Goal: Task Accomplishment & Management: Manage account settings

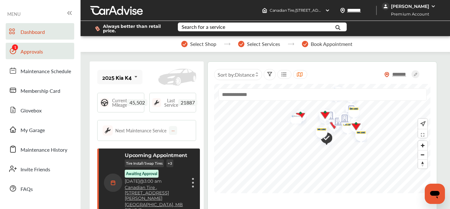
click at [32, 51] on span "Approvals" at bounding box center [32, 52] width 22 height 8
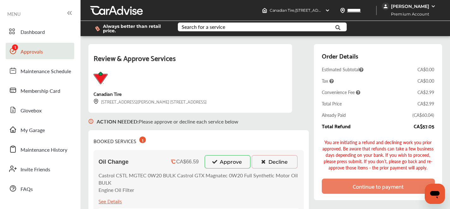
click at [221, 159] on button "Approve" at bounding box center [228, 161] width 46 height 13
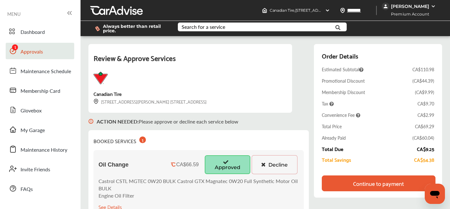
click at [362, 183] on div "Continue to payment" at bounding box center [378, 183] width 51 height 6
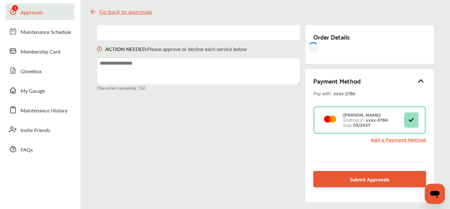
scroll to position [84, 0]
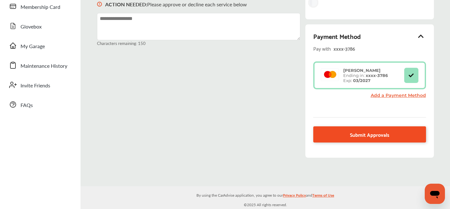
click at [364, 132] on span "Submit Approvals" at bounding box center [370, 134] width 40 height 9
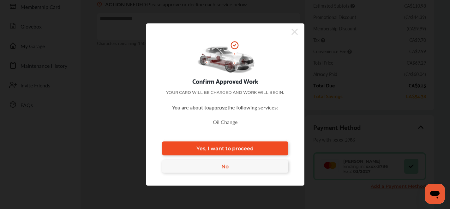
click at [243, 151] on link "Yes, I want to proceed" at bounding box center [225, 148] width 126 height 14
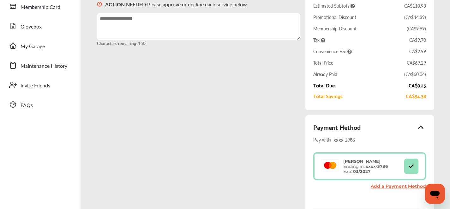
scroll to position [174, 0]
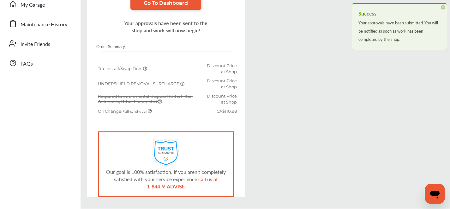
scroll to position [147, 0]
